Goal: Find specific page/section: Find specific page/section

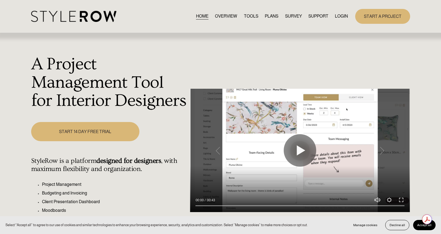
click at [339, 16] on link "LOGIN" at bounding box center [341, 16] width 13 height 7
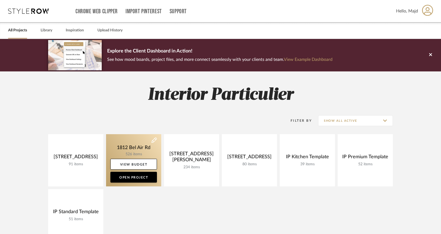
click at [148, 148] on link at bounding box center [133, 160] width 55 height 52
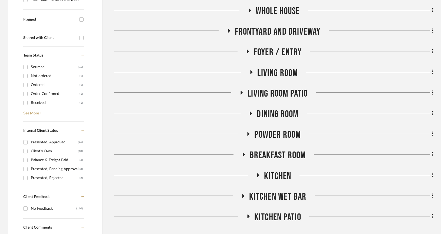
scroll to position [210, 0]
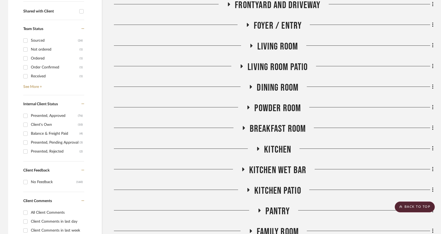
click at [292, 148] on div at bounding box center [362, 151] width 142 height 14
click at [258, 149] on icon at bounding box center [258, 149] width 2 height 4
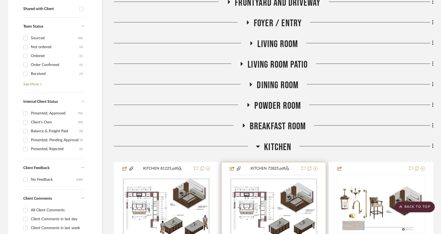
scroll to position [213, 0]
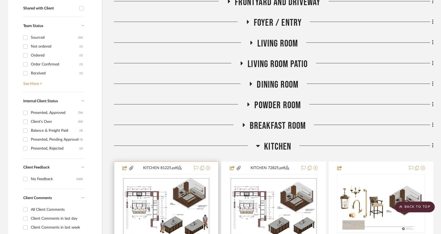
click at [191, 196] on div at bounding box center [166, 208] width 88 height 69
click at [191, 205] on img "0" at bounding box center [166, 208] width 87 height 61
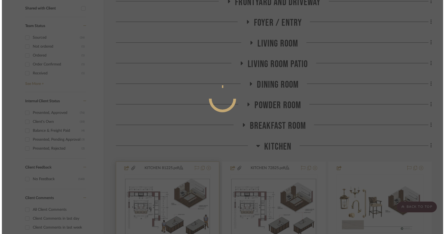
scroll to position [0, 0]
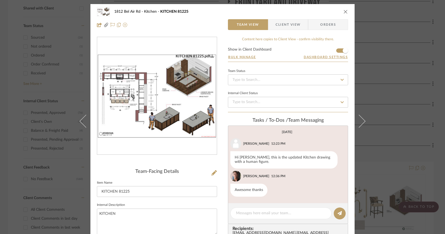
click at [151, 90] on img "0" at bounding box center [157, 96] width 120 height 84
